Goal: Transaction & Acquisition: Purchase product/service

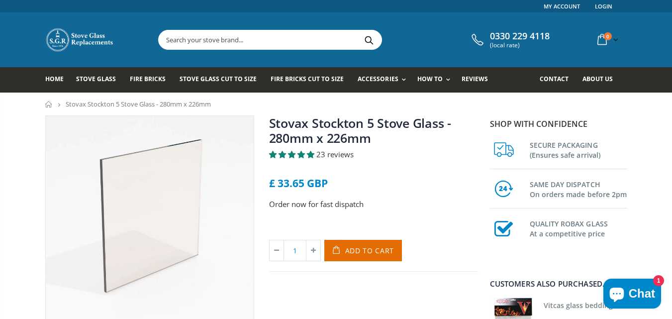
click at [303, 154] on span "5.00 stars" at bounding box center [301, 154] width 9 height 7
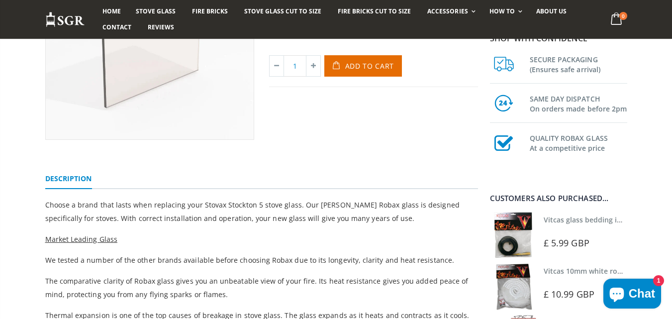
scroll to position [180, 0]
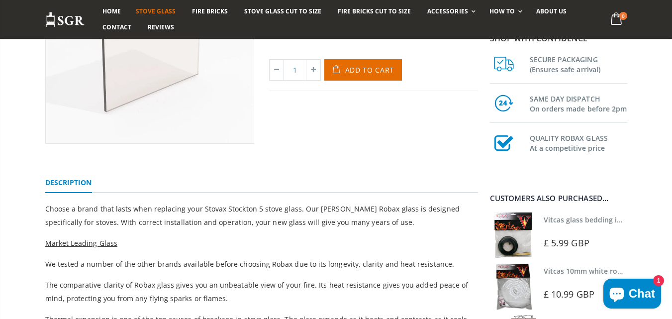
click at [158, 9] on span "Stove Glass" at bounding box center [156, 11] width 40 height 8
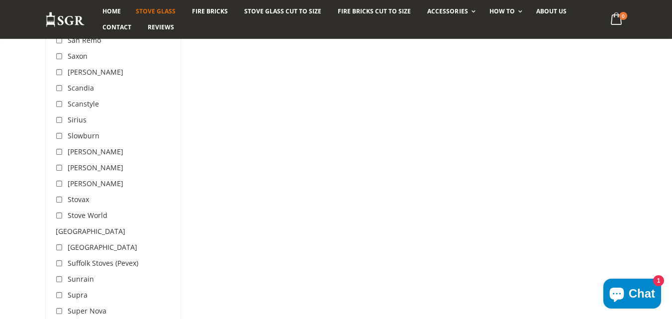
scroll to position [2784, 0]
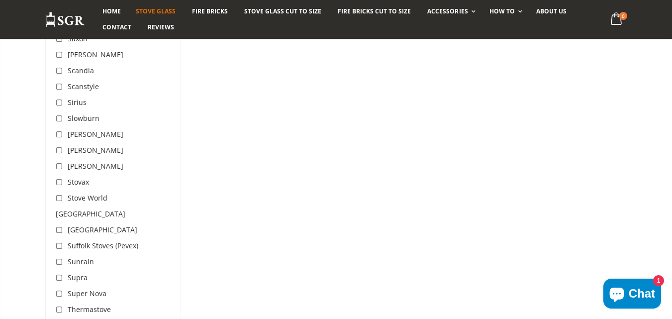
click at [60, 177] on input "checkbox" at bounding box center [61, 182] width 10 height 10
checkbox input "true"
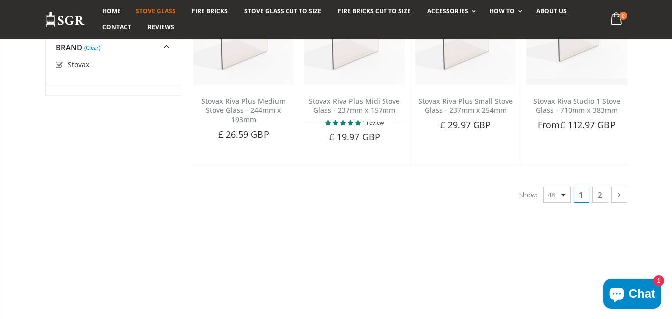
scroll to position [2473, 0]
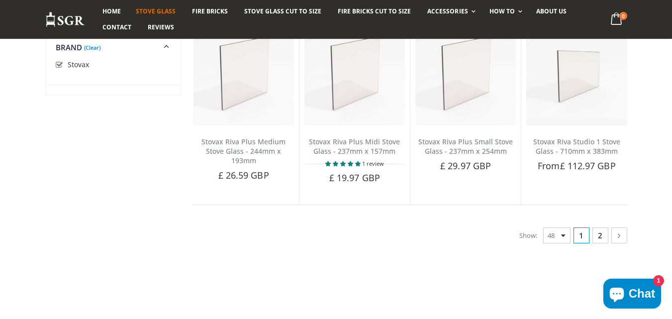
click at [600, 227] on link "2" at bounding box center [600, 235] width 16 height 16
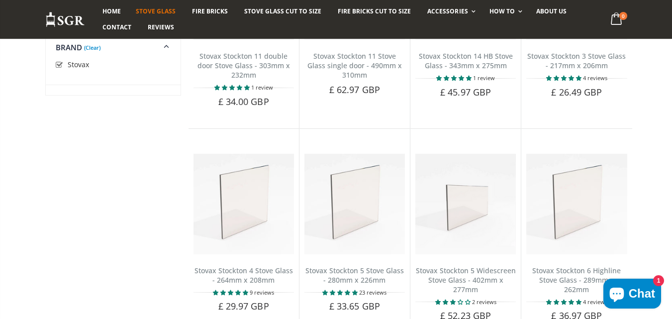
scroll to position [734, 0]
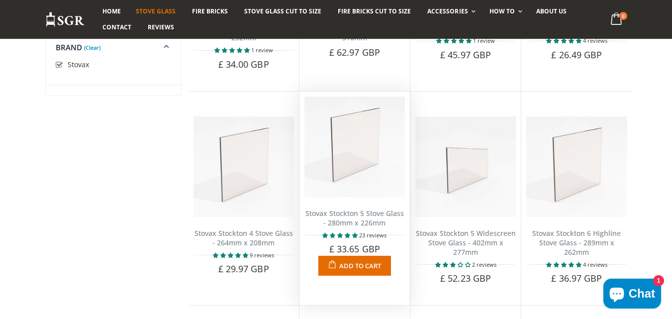
click at [359, 193] on img at bounding box center [354, 146] width 100 height 100
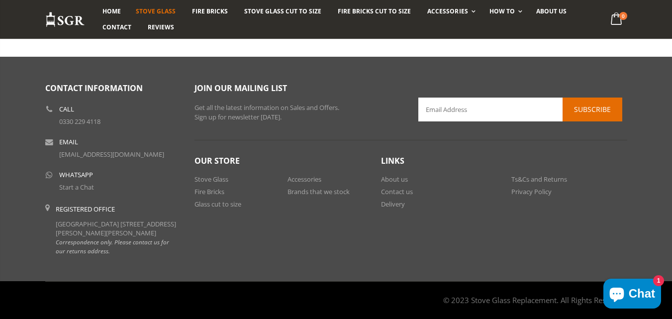
scroll to position [1392, 0]
click at [393, 204] on link "Delivery" at bounding box center [393, 203] width 24 height 9
